Goal: Transaction & Acquisition: Purchase product/service

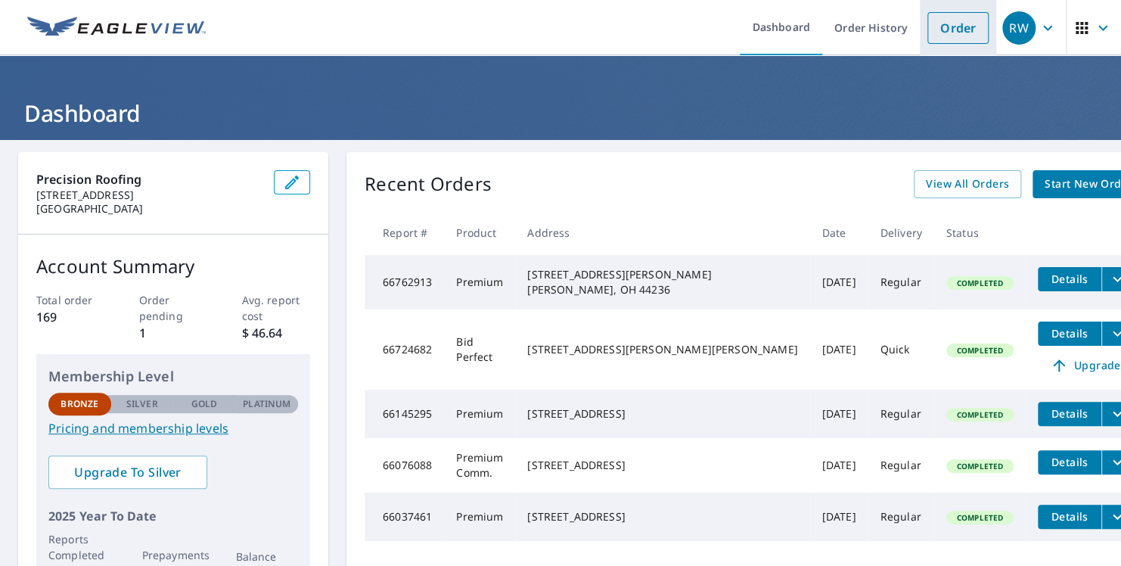
click at [961, 29] on link "Order" at bounding box center [957, 28] width 61 height 32
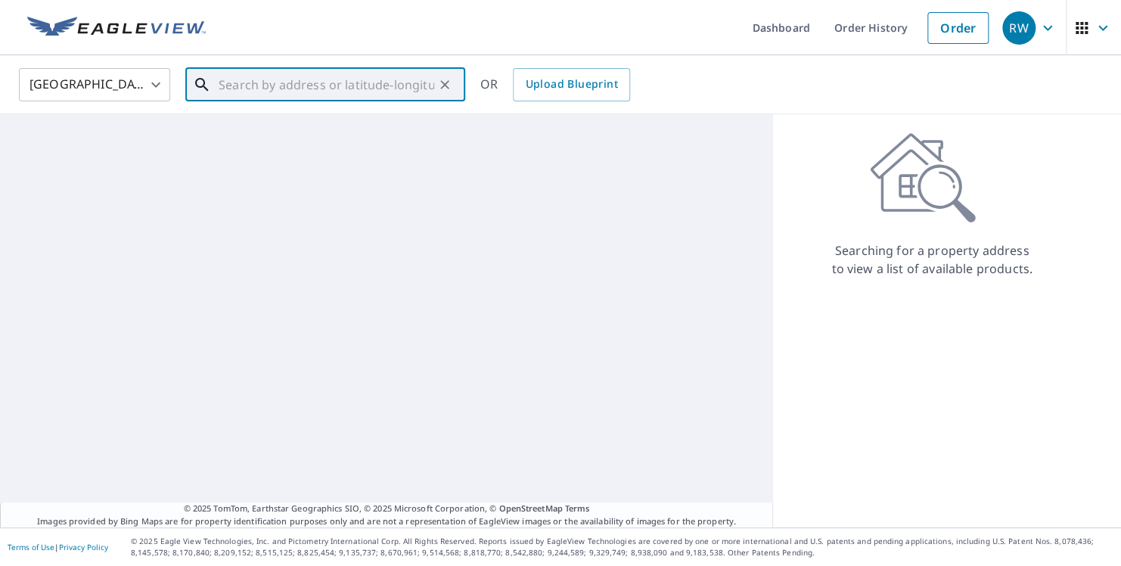
click at [319, 85] on input "text" at bounding box center [327, 85] width 216 height 42
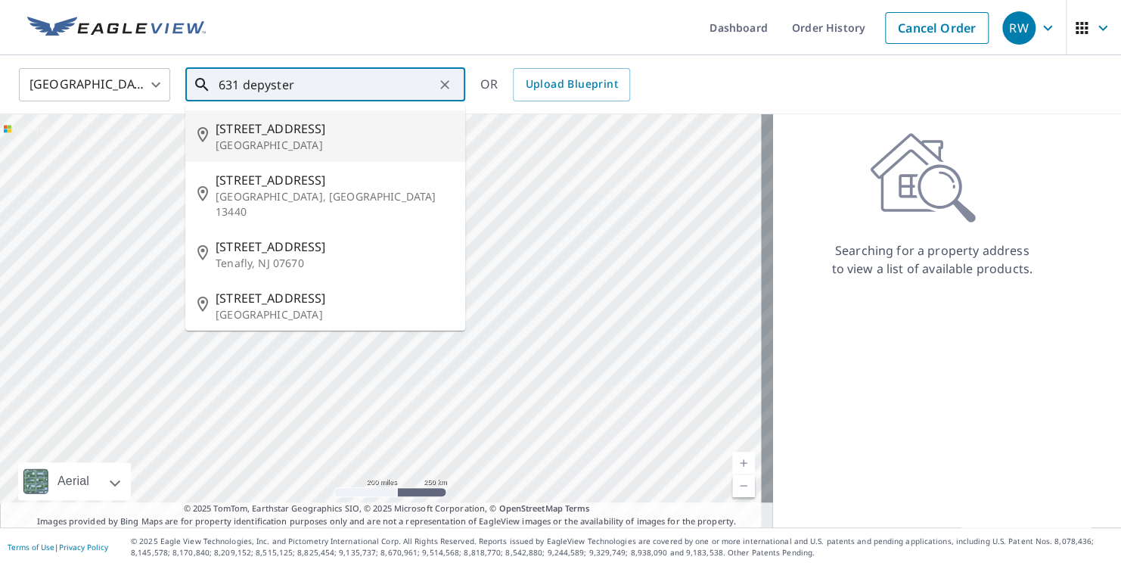
click at [271, 127] on span "[STREET_ADDRESS]" at bounding box center [334, 128] width 237 height 18
type input "[STREET_ADDRESS]"
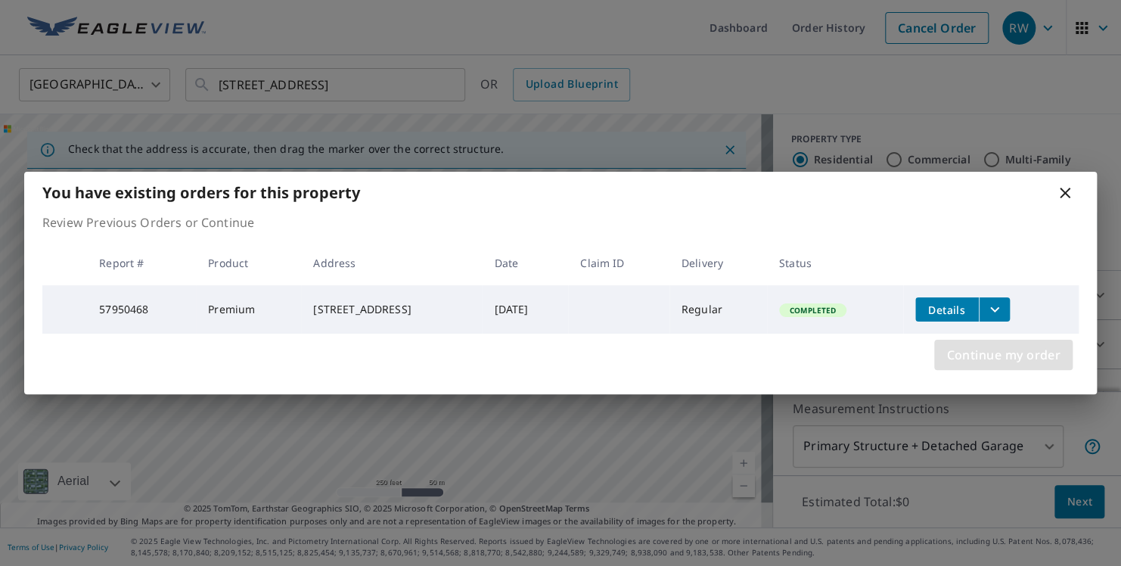
click at [974, 357] on span "Continue my order" at bounding box center [1003, 354] width 114 height 21
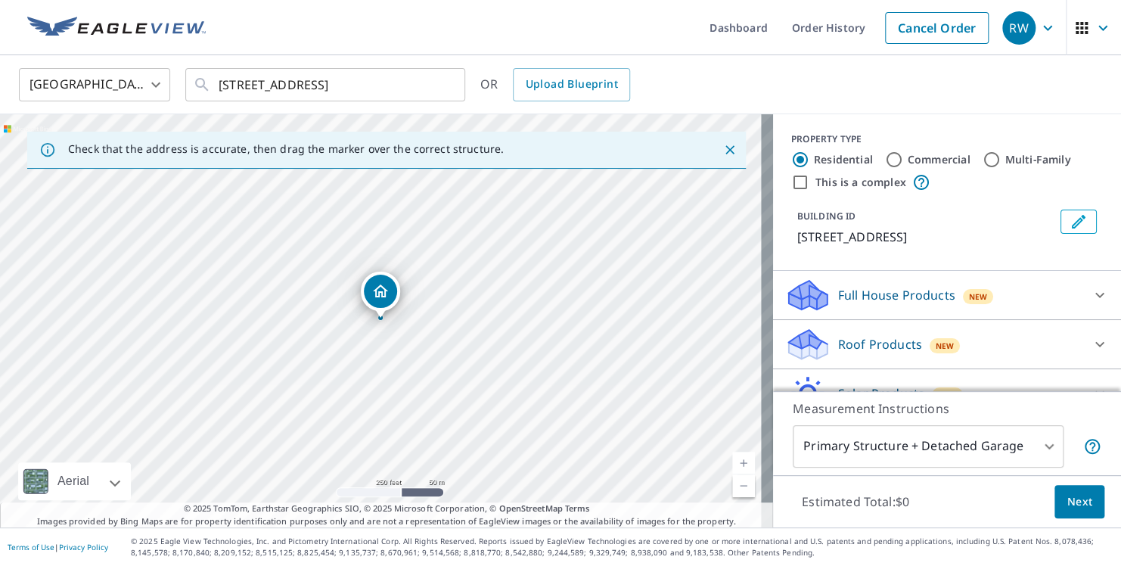
click at [386, 315] on div "Dropped pin, building 1, Residential property, 631 S Depeyster St Kent, OH 44240" at bounding box center [381, 309] width 20 height 15
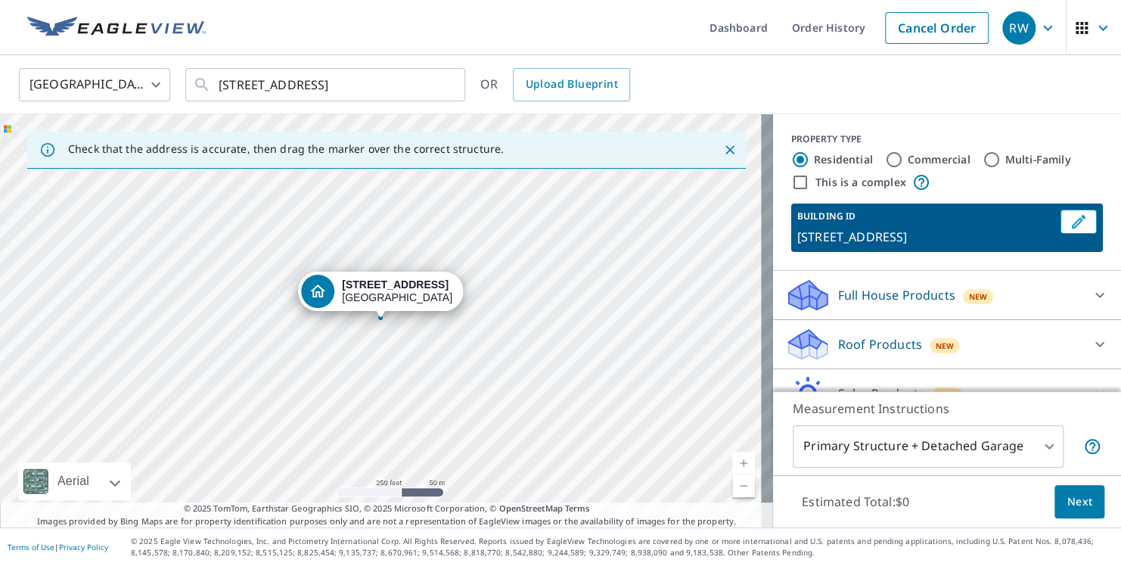
click at [1068, 497] on span "Next" at bounding box center [1079, 501] width 26 height 19
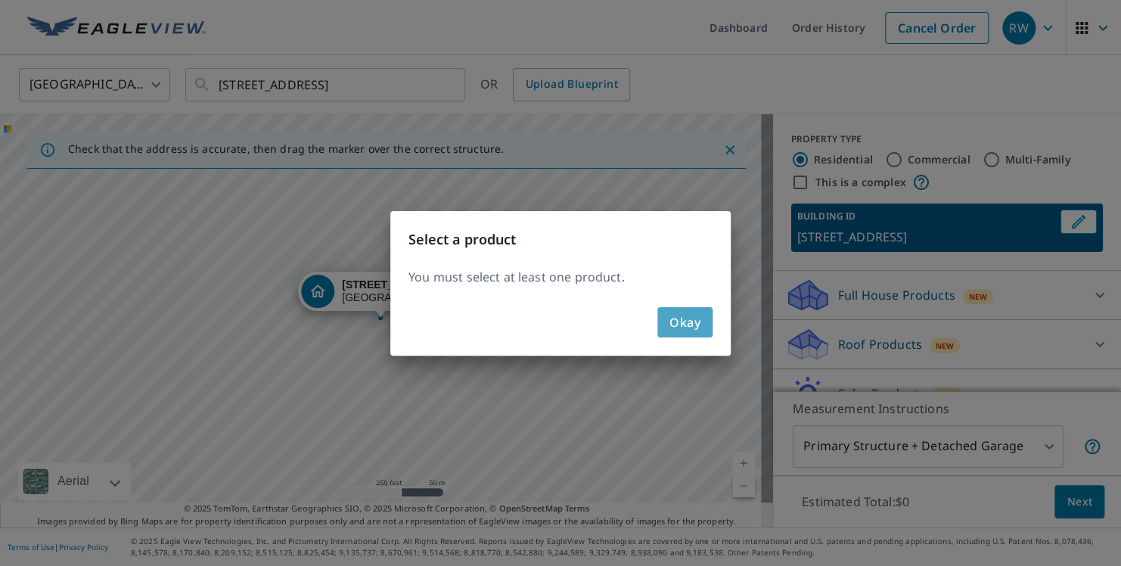
click at [681, 327] on span "Okay" at bounding box center [684, 322] width 31 height 21
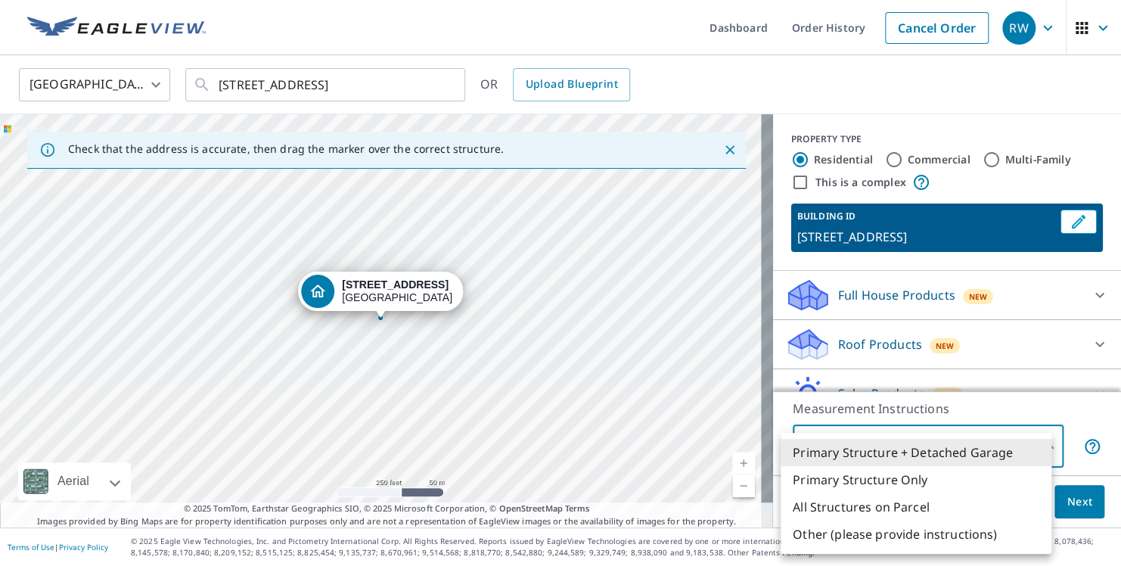
click at [1040, 445] on body "RW RW Dashboard Order History Cancel Order RW [GEOGRAPHIC_DATA] [GEOGRAPHIC_DAT…" at bounding box center [560, 283] width 1121 height 566
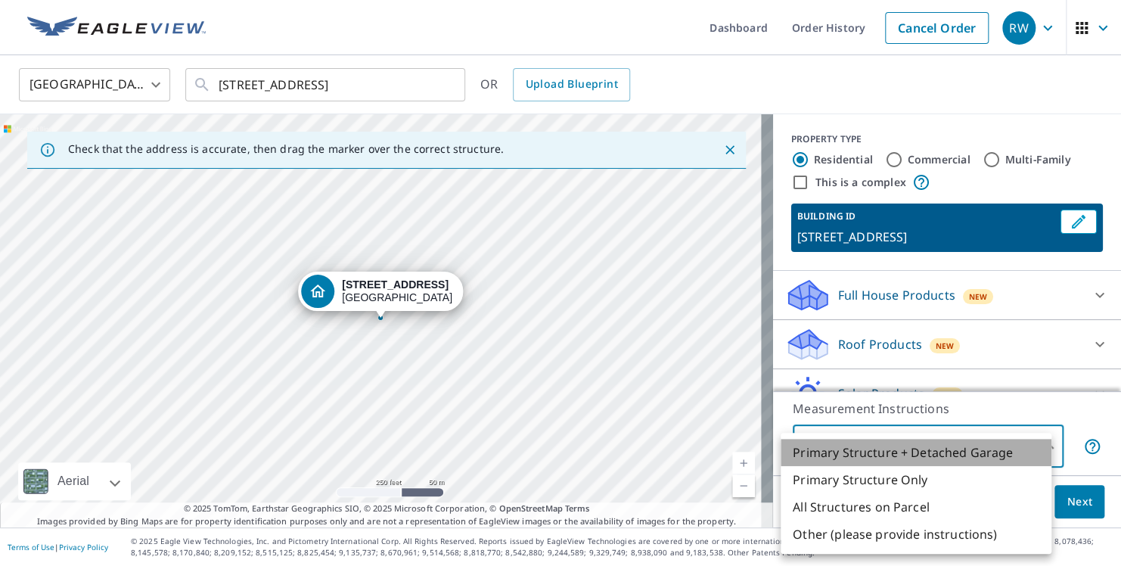
click at [877, 451] on li "Primary Structure + Detached Garage" at bounding box center [915, 452] width 271 height 27
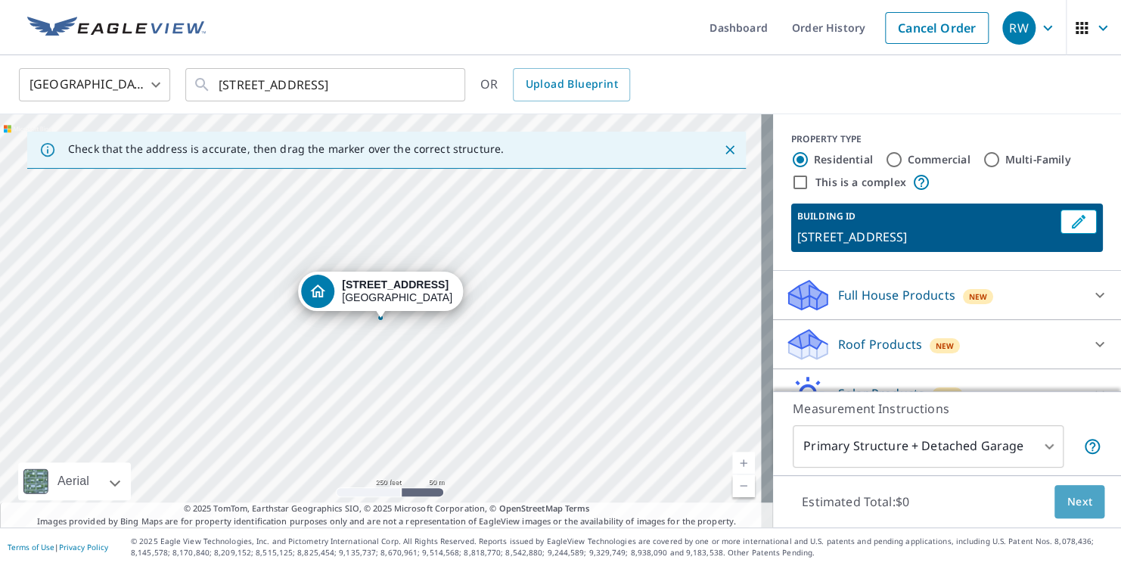
click at [1068, 494] on span "Next" at bounding box center [1079, 501] width 26 height 19
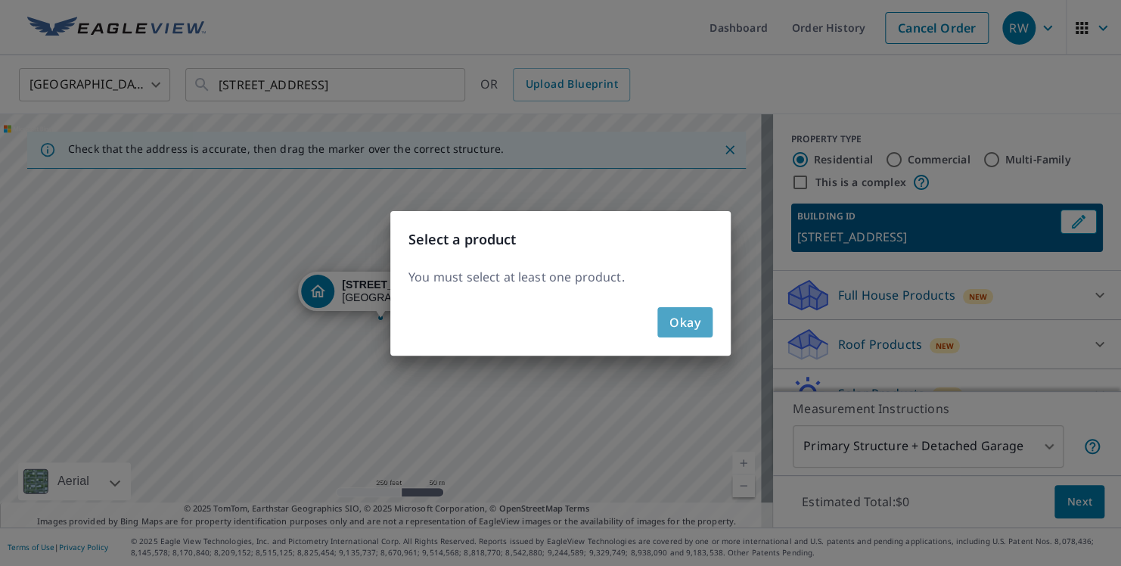
click at [684, 325] on span "Okay" at bounding box center [684, 322] width 31 height 21
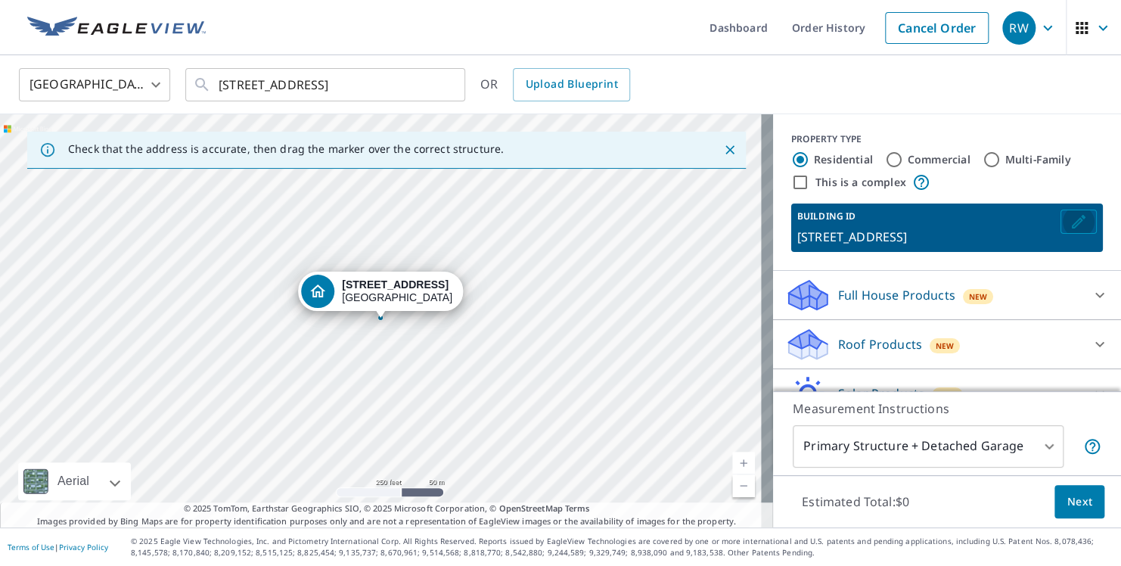
click at [1060, 227] on button "Edit building 1" at bounding box center [1078, 221] width 36 height 24
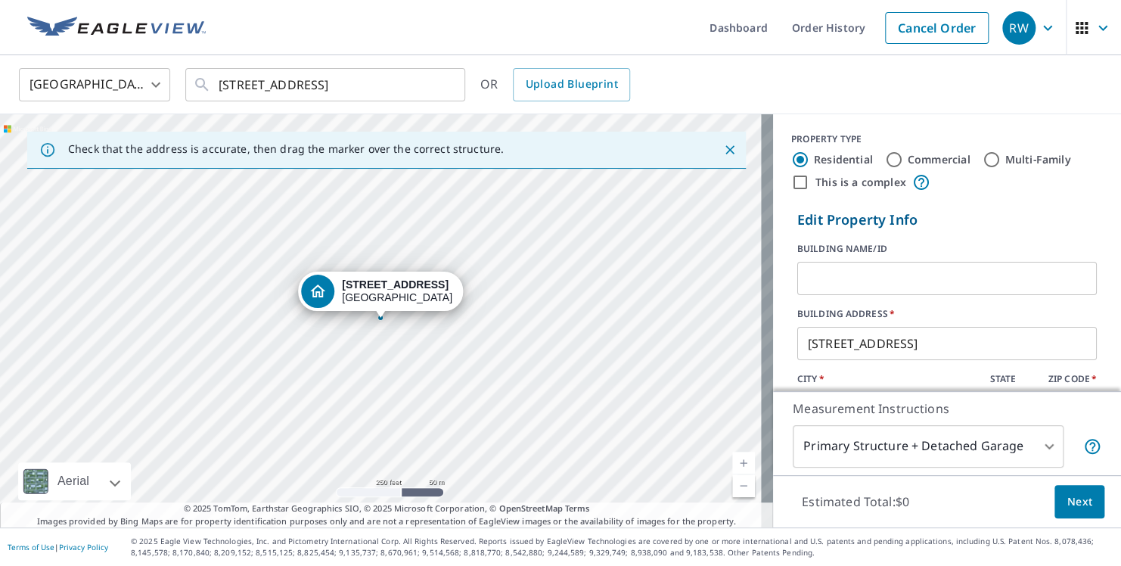
click at [1041, 232] on form "Edit Property Info BUILDING NAME/ID ​ BUILDING ADDRESS   * [STREET_ADDRESS] ​ S…" at bounding box center [947, 341] width 312 height 276
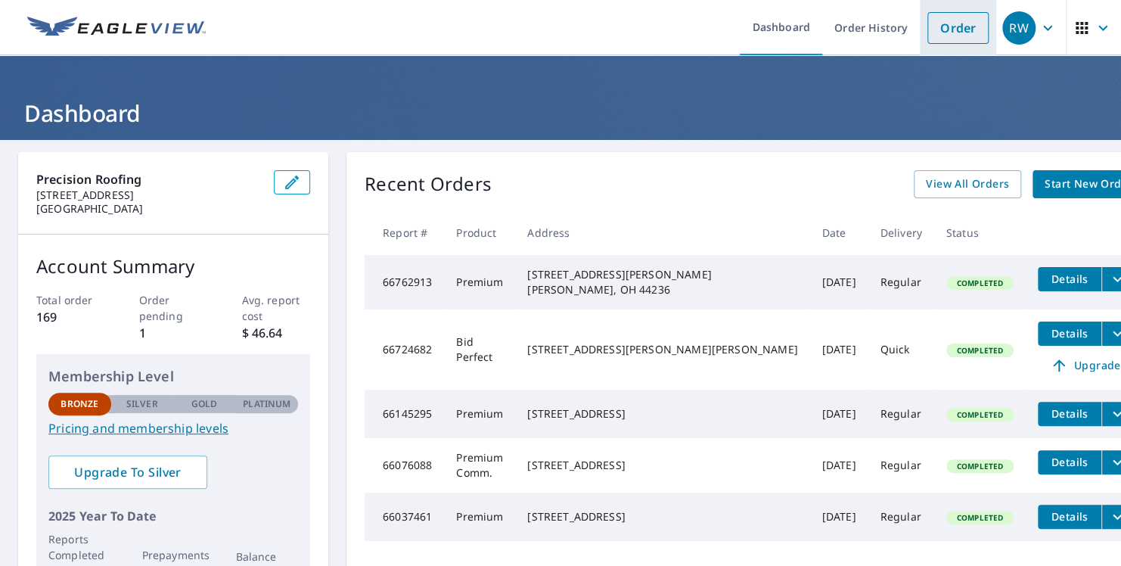
click at [941, 33] on link "Order" at bounding box center [957, 28] width 61 height 32
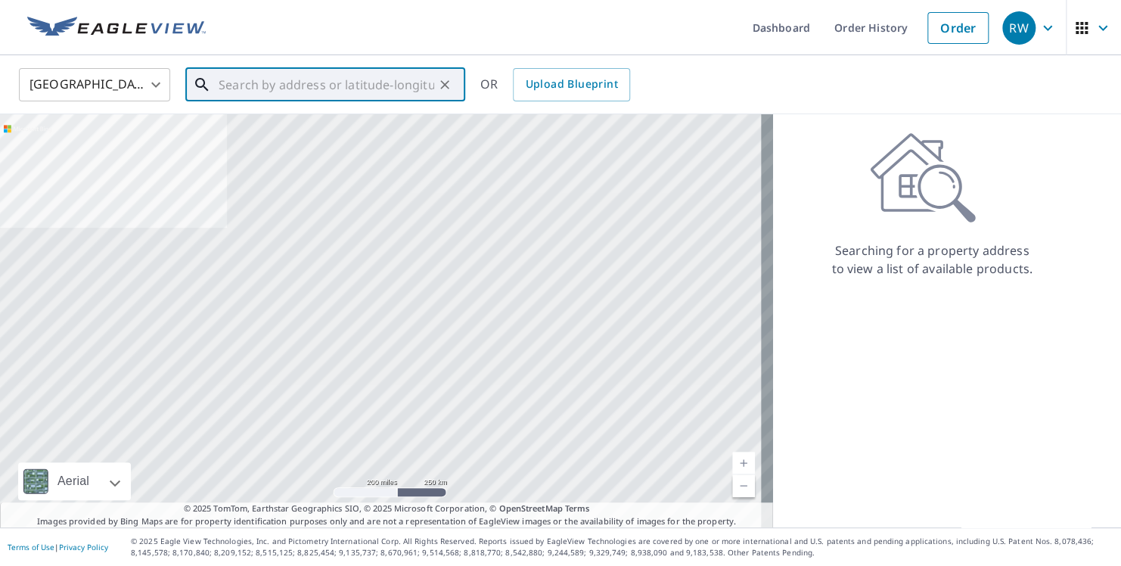
click at [246, 82] on input "text" at bounding box center [327, 85] width 216 height 42
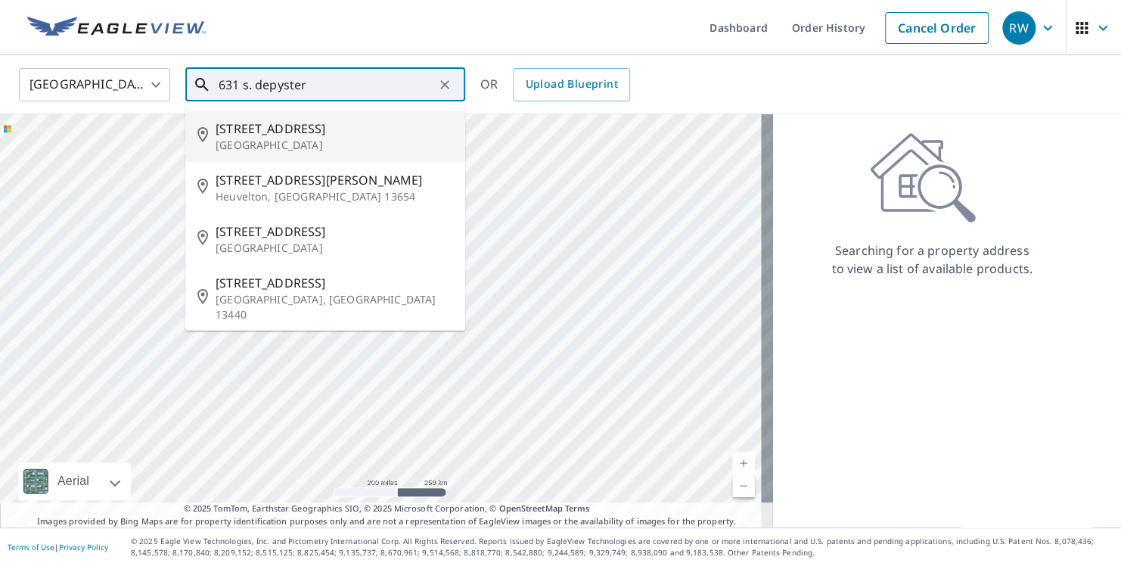
click at [266, 130] on span "[STREET_ADDRESS]" at bounding box center [334, 128] width 237 height 18
type input "[STREET_ADDRESS]"
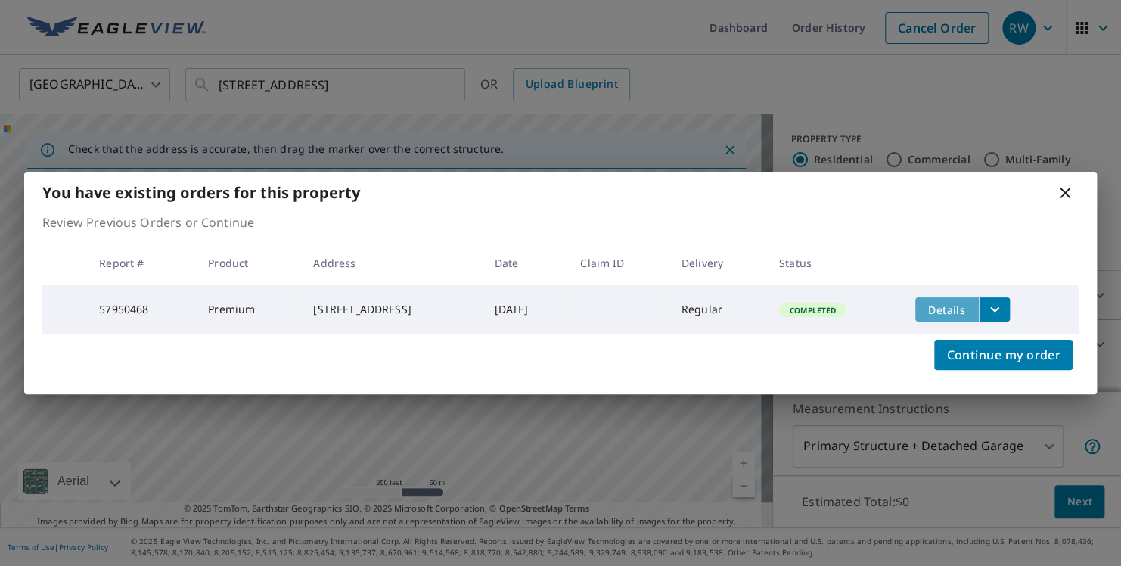
click at [937, 298] on button "Details" at bounding box center [947, 309] width 64 height 24
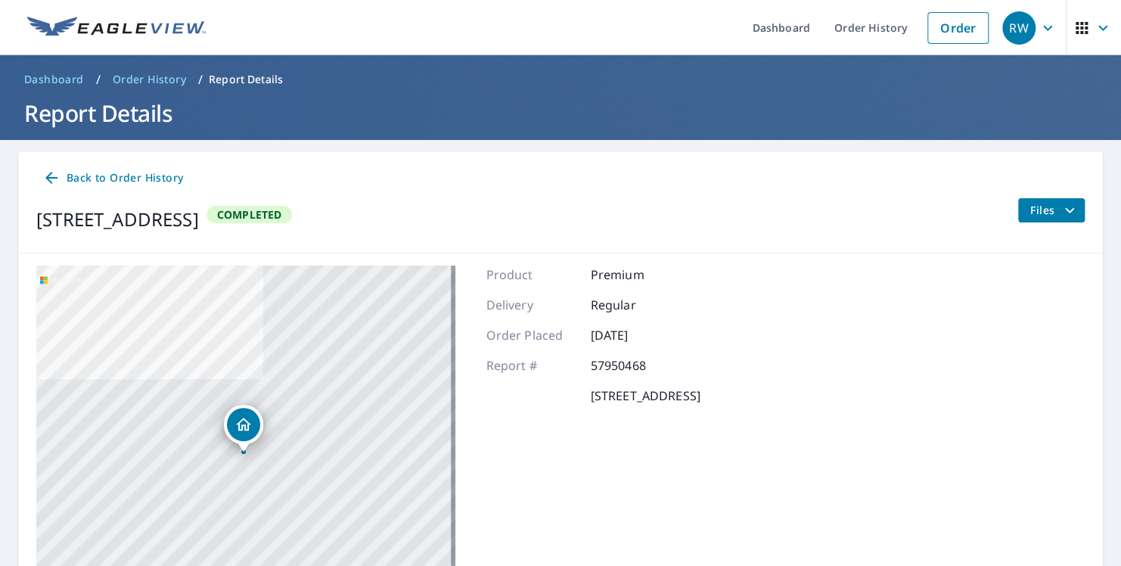
click at [627, 287] on div "Product Premium Delivery Regular Order Placed [DATE] Report # 57950468 [GEOGRAP…" at bounding box center [592, 454] width 214 height 378
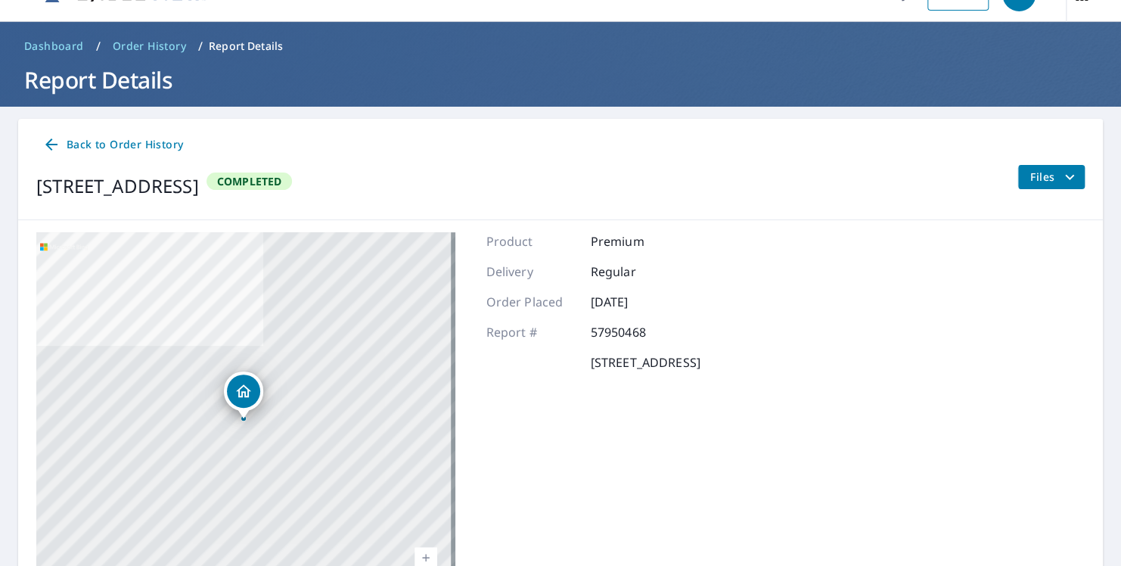
scroll to position [44, 0]
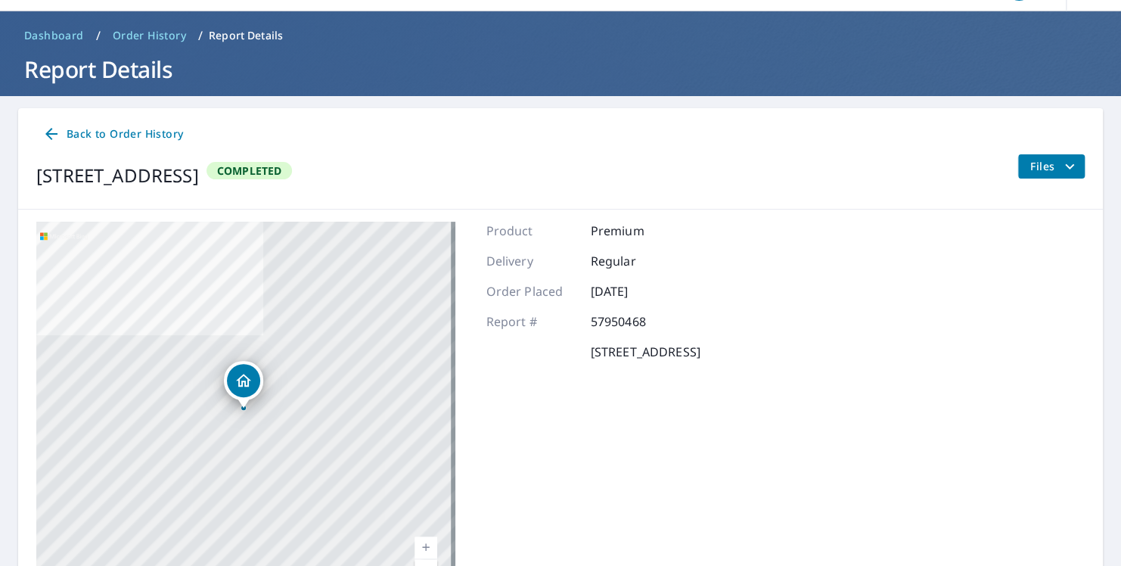
click at [246, 408] on div "[STREET_ADDRESS]" at bounding box center [243, 408] width 6 height 6
click at [58, 175] on div "[STREET_ADDRESS]" at bounding box center [117, 175] width 163 height 27
click at [84, 136] on span "Back to Order History" at bounding box center [112, 134] width 141 height 19
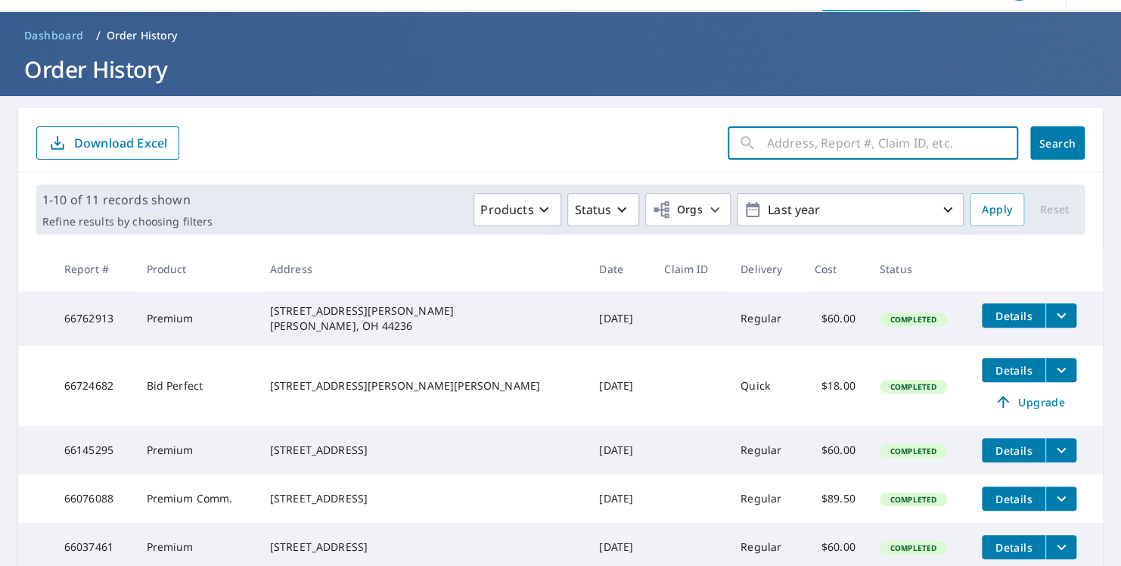
click at [782, 158] on input "text" at bounding box center [892, 143] width 251 height 42
click at [775, 136] on input "text" at bounding box center [892, 143] width 251 height 42
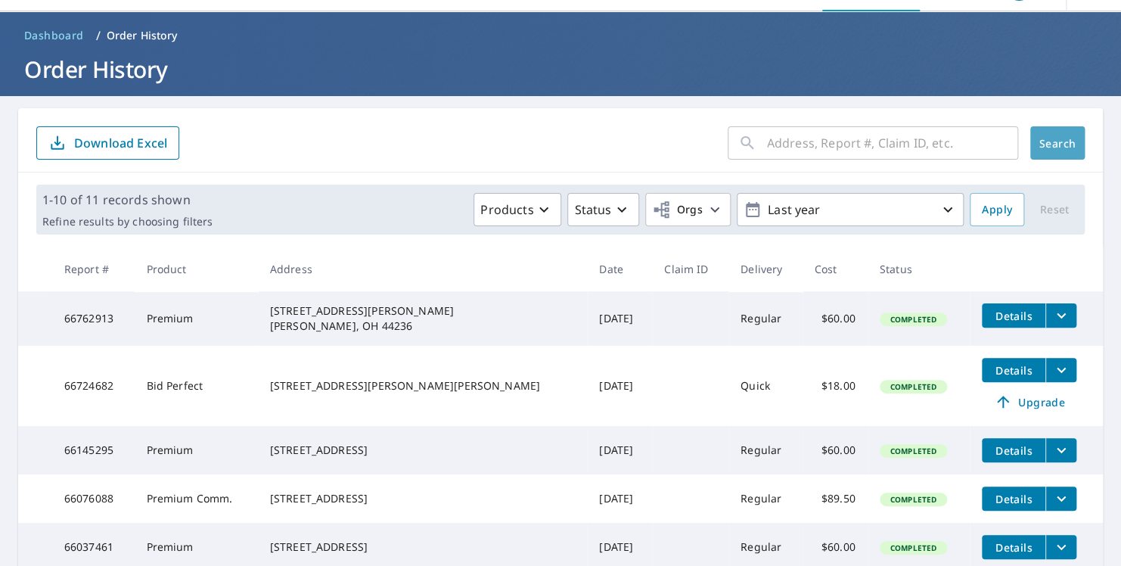
click at [1050, 130] on button "Search" at bounding box center [1057, 142] width 54 height 33
click at [64, 29] on span "Dashboard" at bounding box center [54, 35] width 60 height 15
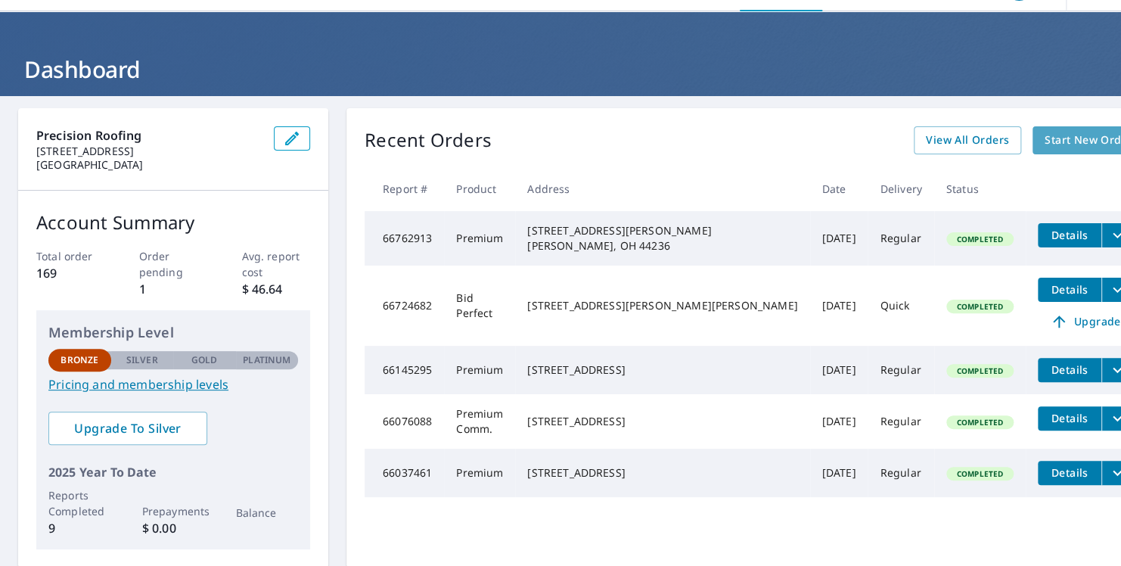
click at [1044, 139] on span "Start New Order" at bounding box center [1088, 140] width 88 height 19
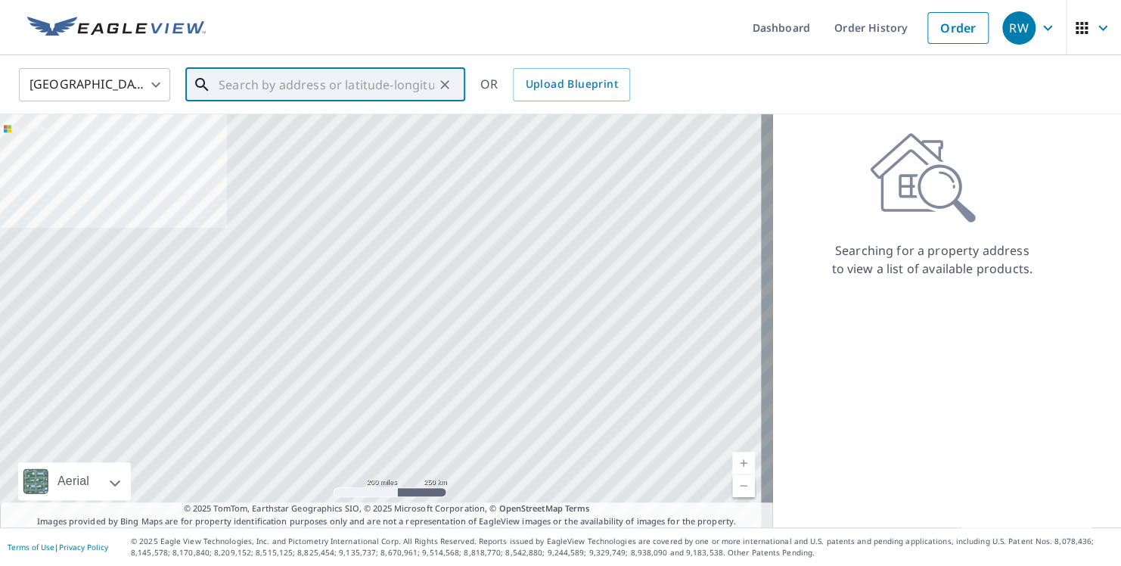
click at [222, 85] on input "text" at bounding box center [327, 85] width 216 height 42
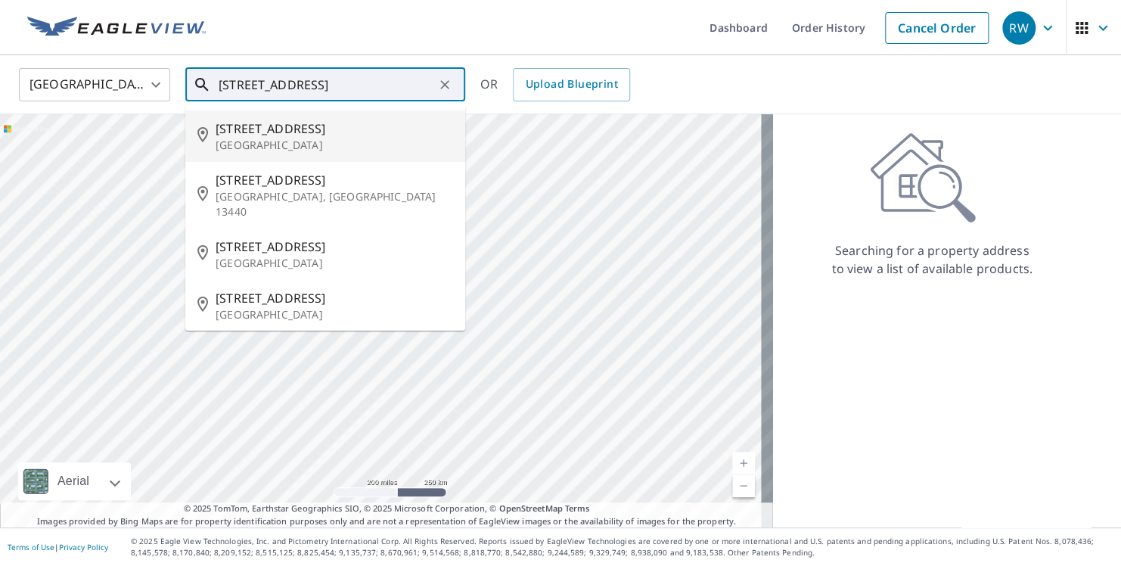
click at [263, 129] on span "[STREET_ADDRESS]" at bounding box center [334, 128] width 237 height 18
type input "[STREET_ADDRESS]"
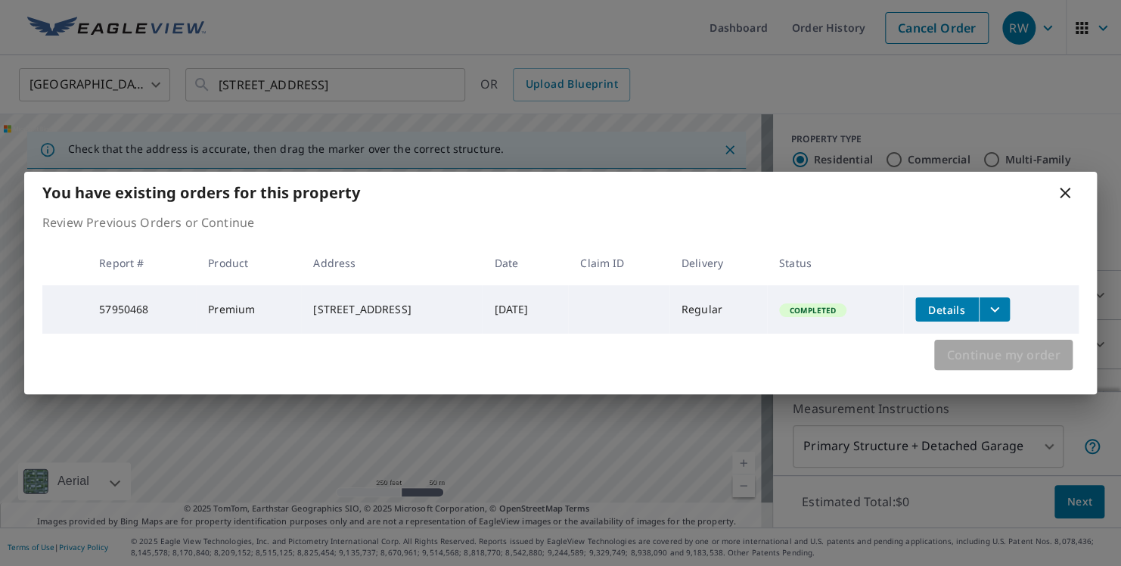
click at [958, 355] on span "Continue my order" at bounding box center [1003, 354] width 114 height 21
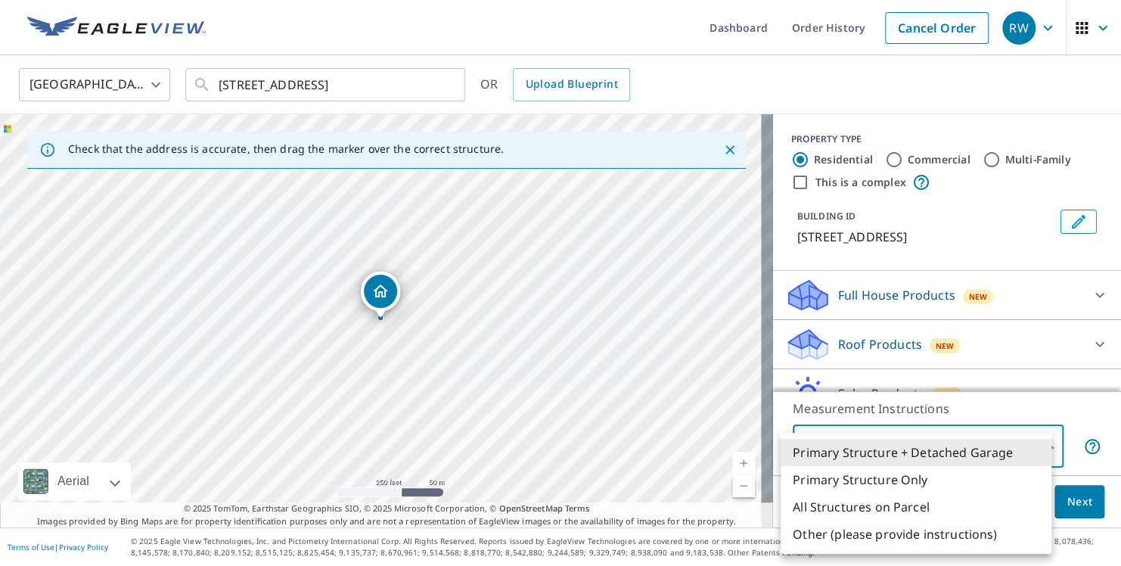
click at [975, 444] on body "RW RW Dashboard Order History Cancel Order RW [GEOGRAPHIC_DATA] [GEOGRAPHIC_DAT…" at bounding box center [560, 283] width 1121 height 566
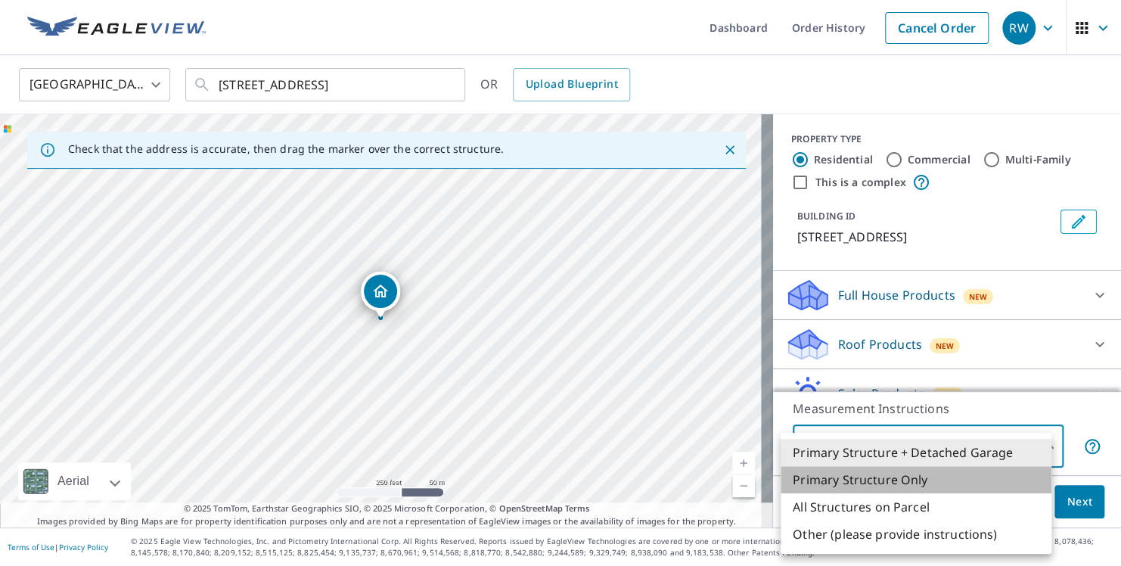
click at [905, 481] on li "Primary Structure Only" at bounding box center [915, 479] width 271 height 27
type input "2"
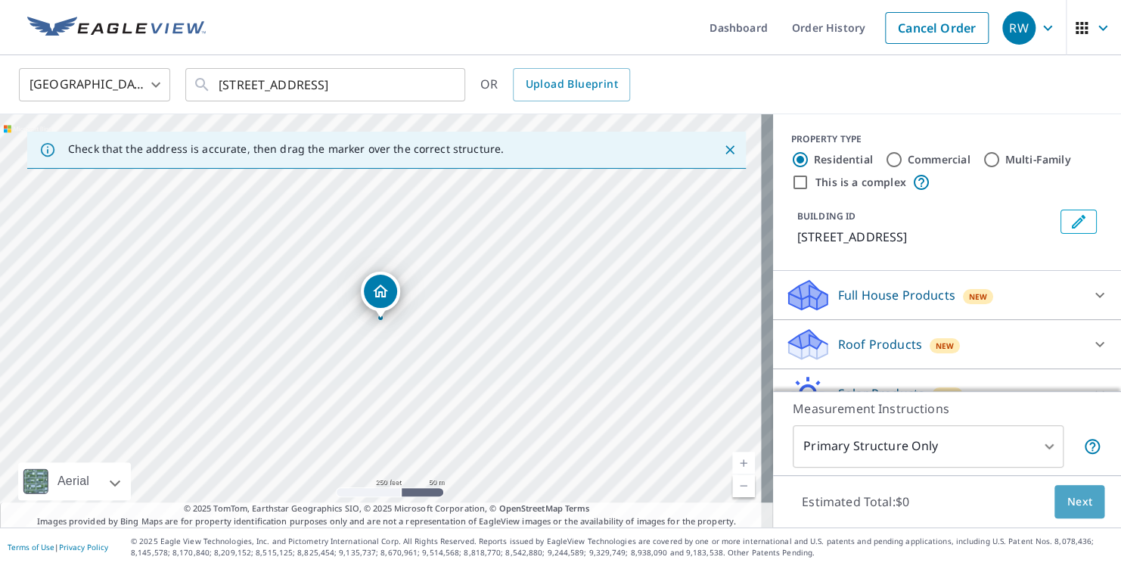
click at [1066, 505] on span "Next" at bounding box center [1079, 501] width 26 height 19
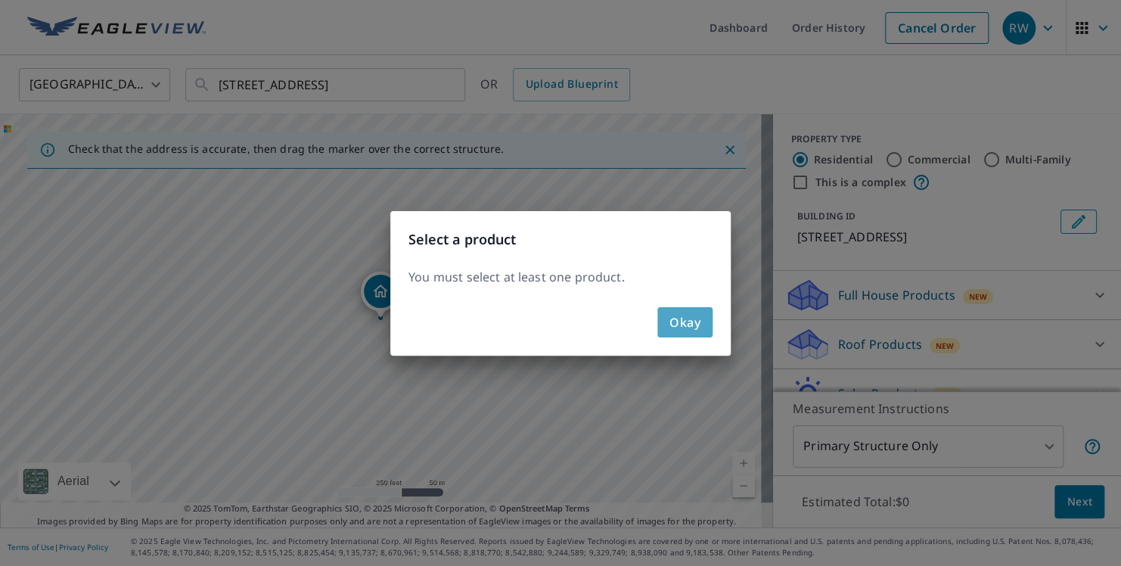
click at [694, 321] on span "Okay" at bounding box center [684, 322] width 31 height 21
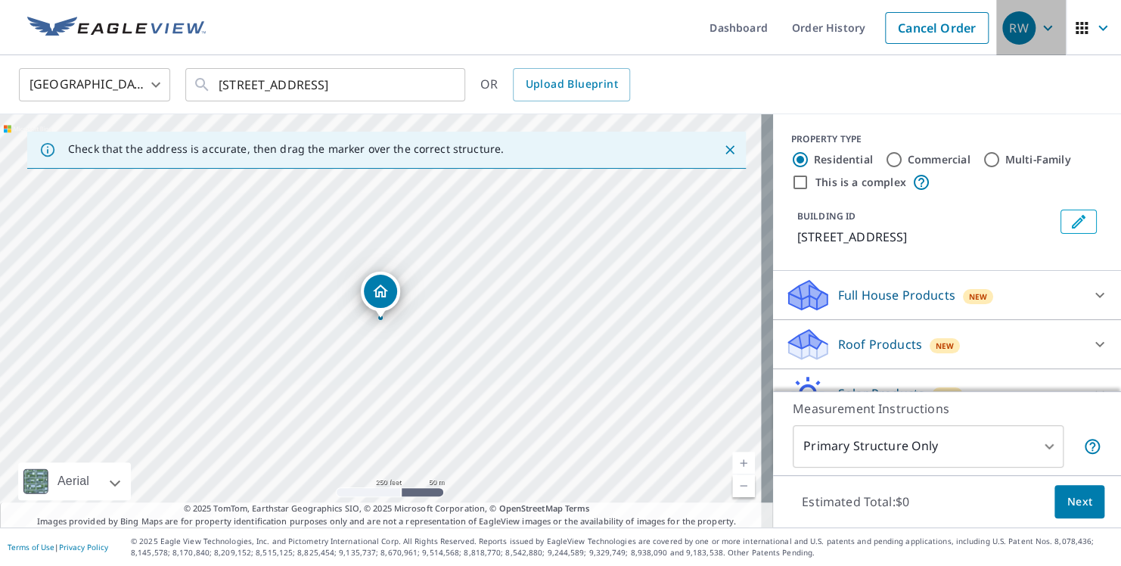
click at [1043, 26] on icon "button" at bounding box center [1047, 27] width 9 height 5
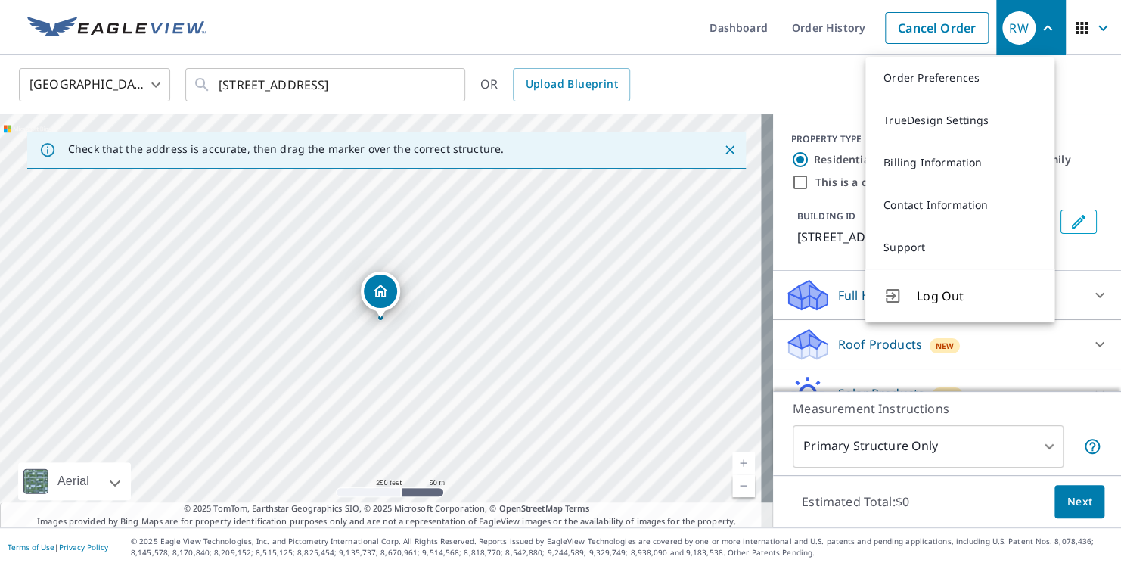
click at [1093, 30] on icon "button" at bounding box center [1102, 28] width 18 height 18
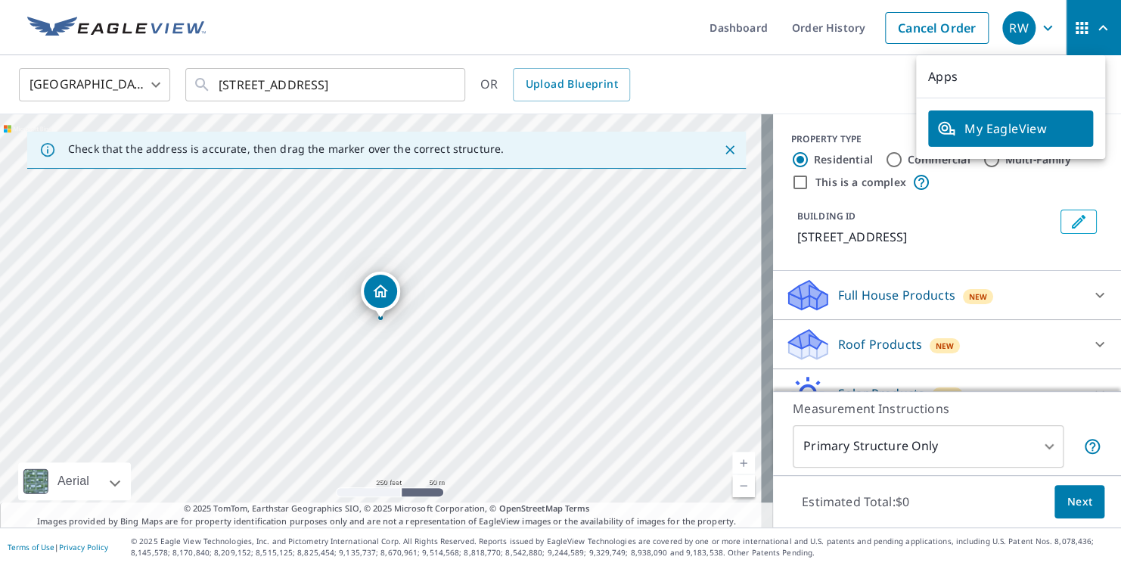
click at [855, 98] on div "[GEOGRAPHIC_DATA] [GEOGRAPHIC_DATA] ​ [STREET_ADDRESS] ​ OR Upload Blueprint" at bounding box center [555, 85] width 1095 height 36
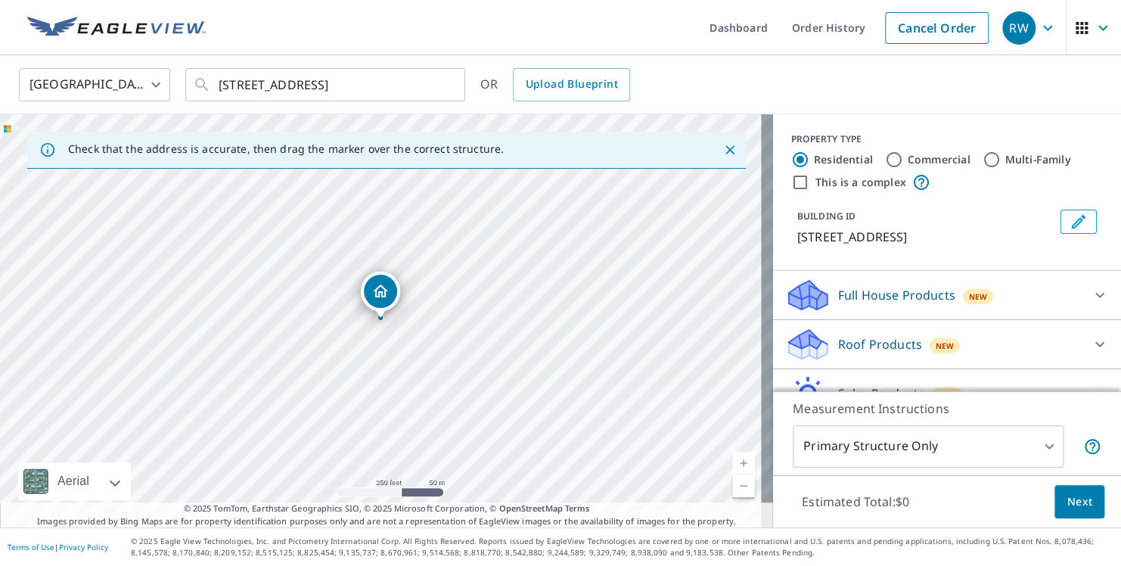
drag, startPoint x: 1106, startPoint y: 39, endPoint x: 1111, endPoint y: 51, distance: 13.9
click at [1111, 51] on div "Dashboard Order History Cancel Order RW [GEOGRAPHIC_DATA] [GEOGRAPHIC_DATA] ​ […" at bounding box center [560, 283] width 1121 height 566
click at [910, 297] on p "Full House Products" at bounding box center [896, 295] width 117 height 18
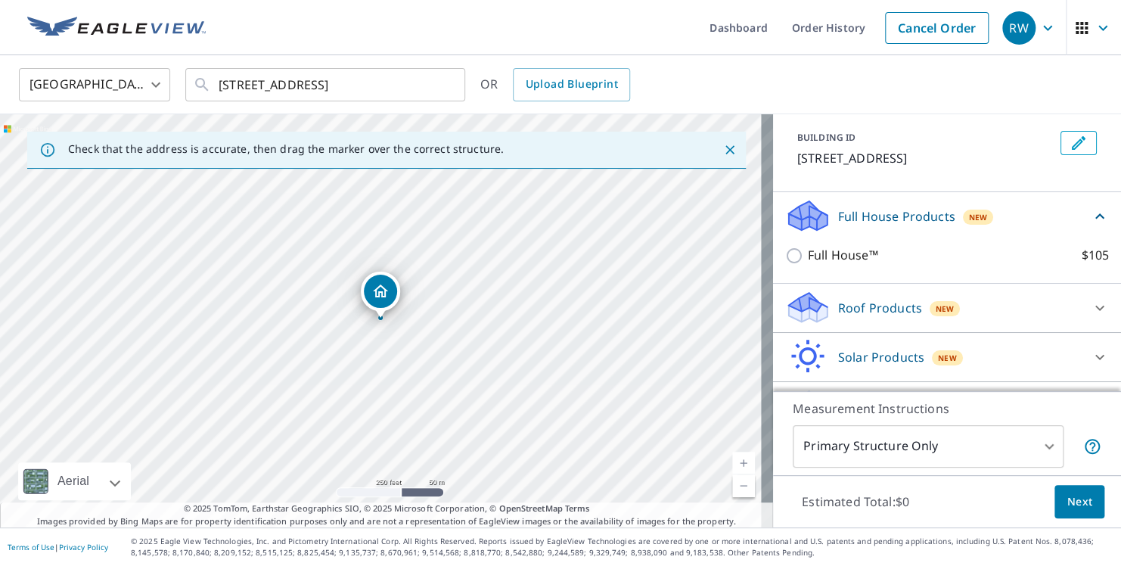
scroll to position [80, 0]
click at [815, 302] on icon at bounding box center [807, 306] width 45 height 36
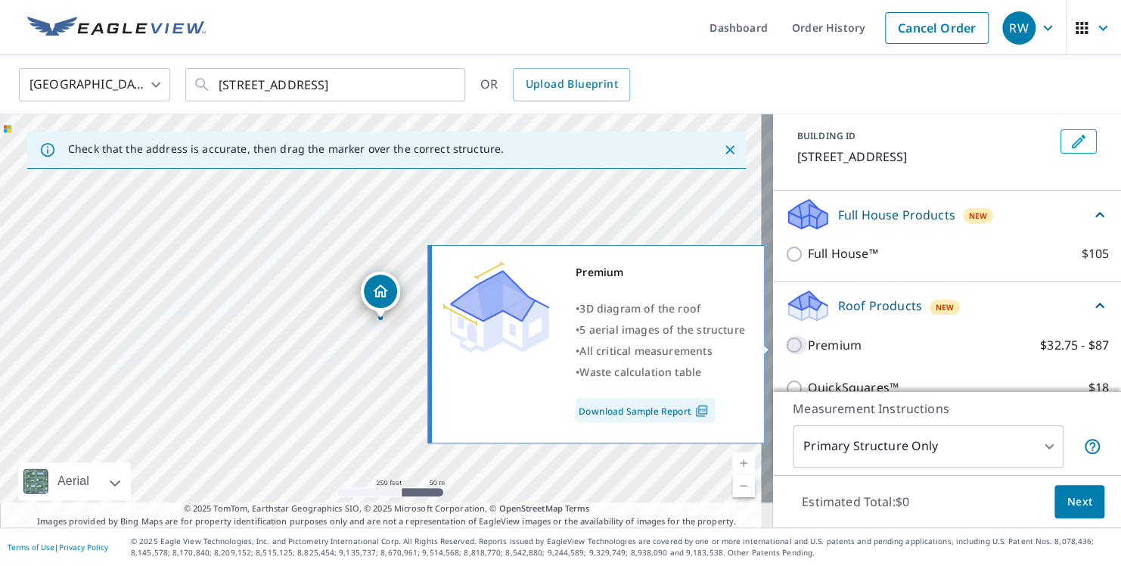
click at [785, 345] on input "Premium $32.75 - $87" at bounding box center [796, 345] width 23 height 18
checkbox input "true"
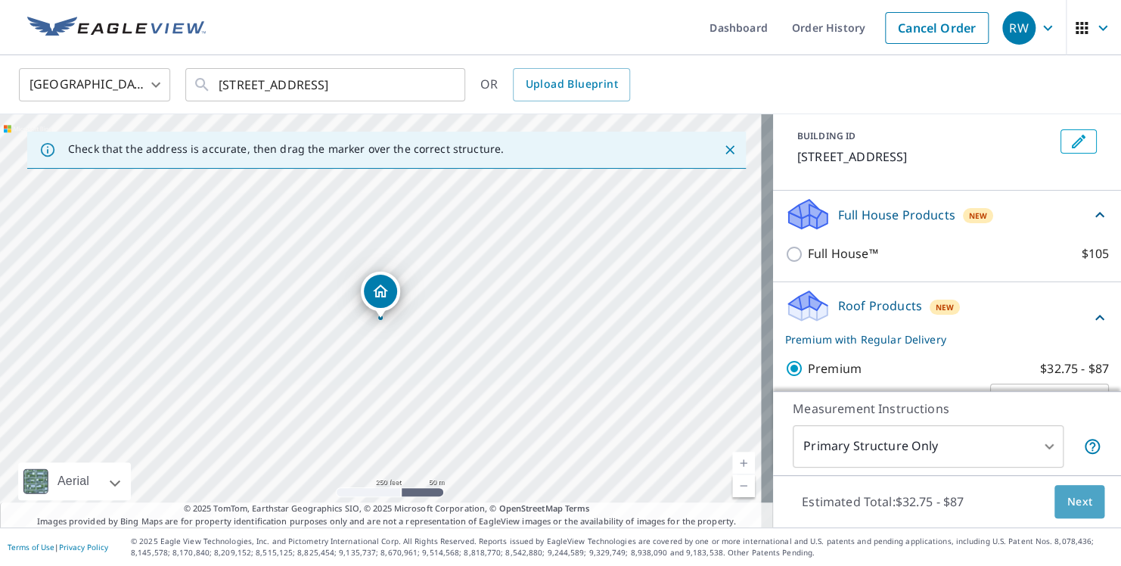
click at [1066, 492] on span "Next" at bounding box center [1079, 501] width 26 height 19
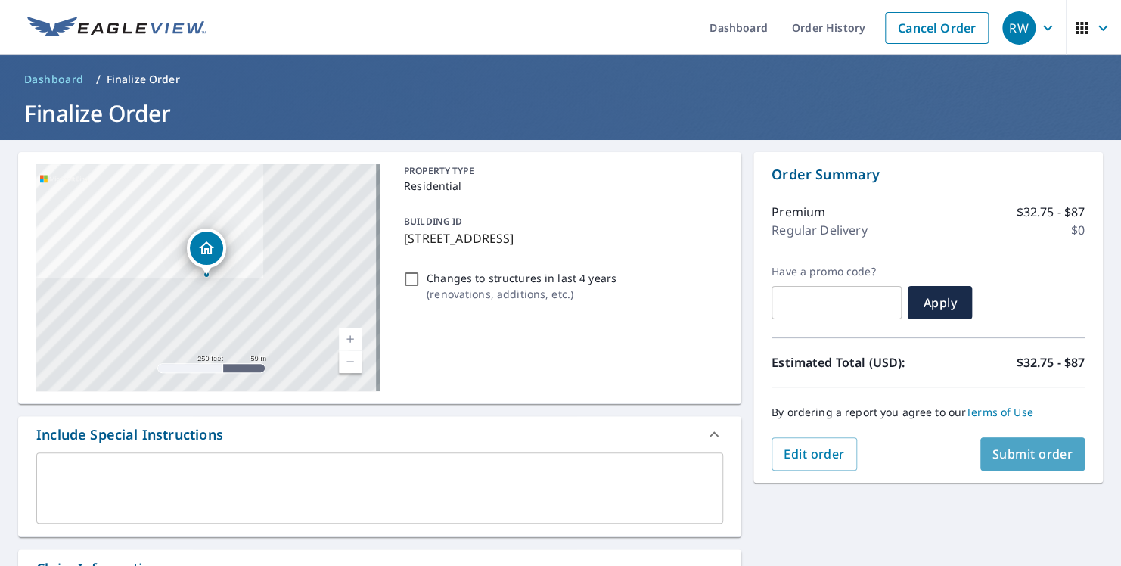
click at [993, 444] on button "Submit order" at bounding box center [1032, 453] width 105 height 33
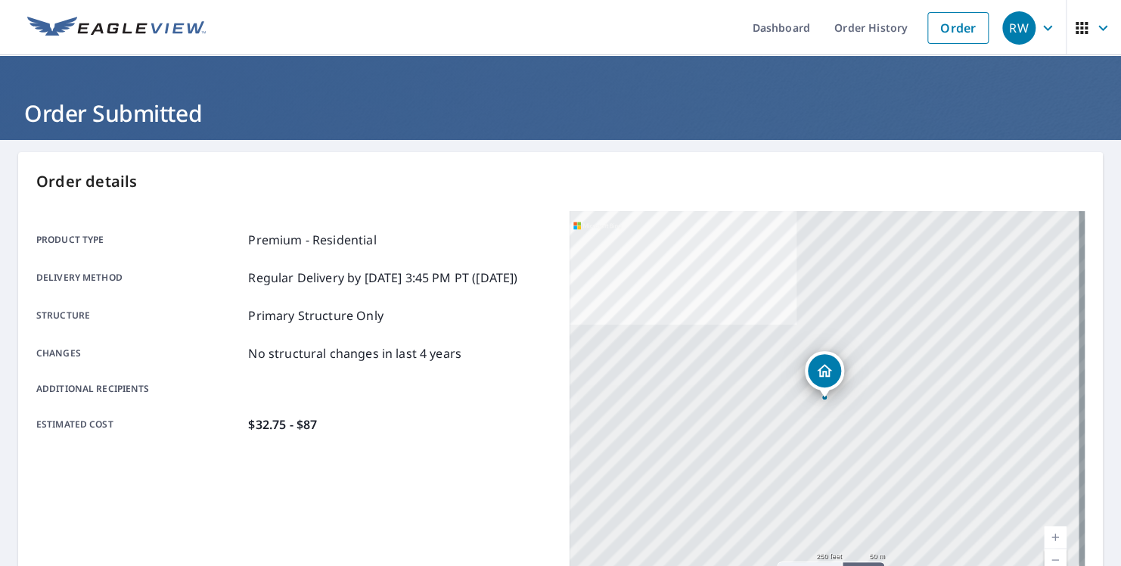
click at [993, 444] on div "[STREET_ADDRESS]" at bounding box center [826, 400] width 515 height 378
click at [848, 29] on link "Order History" at bounding box center [871, 27] width 98 height 55
